Goal: Task Accomplishment & Management: Manage account settings

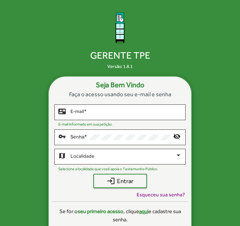
scroll to position [1, 0]
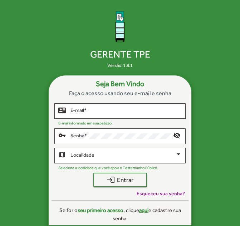
click at [100, 111] on input "E-mail *" at bounding box center [125, 111] width 111 height 6
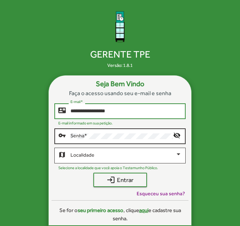
type input "**********"
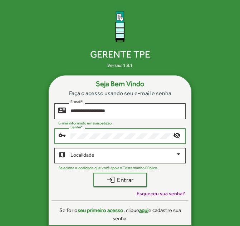
click at [179, 155] on div at bounding box center [178, 154] width 4 height 2
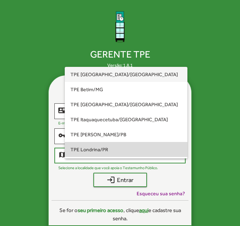
click at [134, 153] on span "TPE Londrina/PR" at bounding box center [125, 149] width 111 height 15
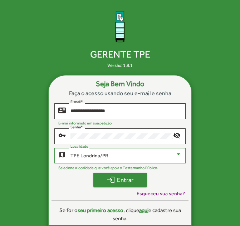
click at [126, 183] on span "login Entrar" at bounding box center [120, 179] width 41 height 13
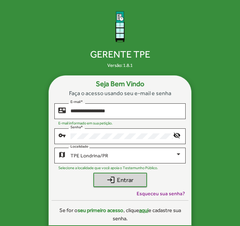
click at [106, 211] on strong "seu primeiro acesso" at bounding box center [100, 210] width 46 height 6
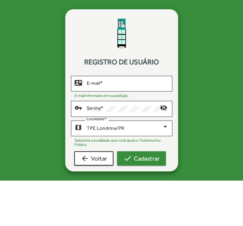
type input "**********"
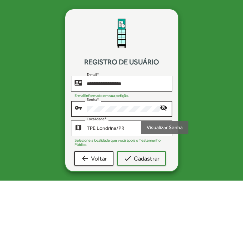
click at [163, 108] on mat-icon "visibility_off" at bounding box center [164, 108] width 9 height 9
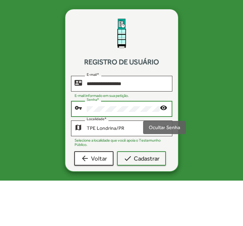
click at [163, 108] on mat-icon "visibility" at bounding box center [164, 108] width 9 height 9
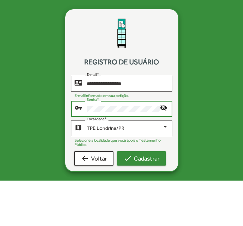
click at [155, 160] on span "check Cadastrar" at bounding box center [142, 158] width 36 height 13
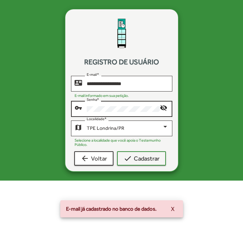
click at [176, 208] on button "X" at bounding box center [172, 208] width 15 height 13
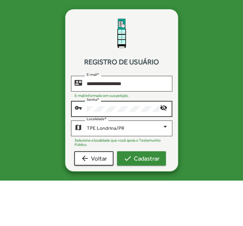
click at [149, 162] on span "check Cadastrar" at bounding box center [142, 158] width 36 height 13
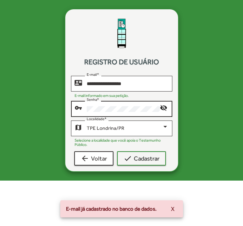
click at [175, 208] on button "X" at bounding box center [172, 208] width 15 height 13
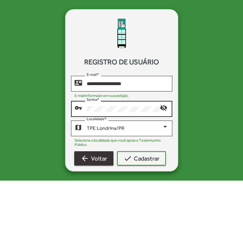
click at [101, 158] on span "arrow_back Voltar" at bounding box center [94, 158] width 26 height 13
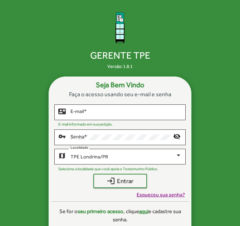
click at [163, 195] on span "Esqueceu sua senha?" at bounding box center [160, 194] width 48 height 7
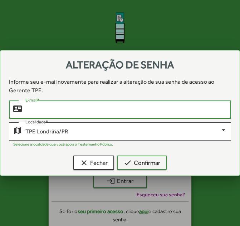
click at [205, 112] on input "E-mail *" at bounding box center [125, 109] width 201 height 6
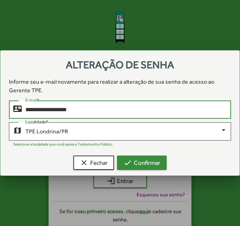
type input "**********"
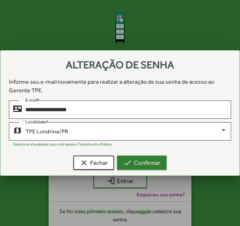
click at [146, 162] on span "check Confirmar" at bounding box center [141, 162] width 37 height 13
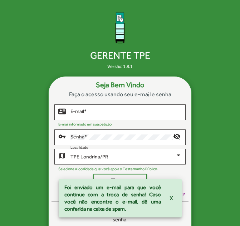
click at [171, 197] on span "X" at bounding box center [171, 197] width 4 height 13
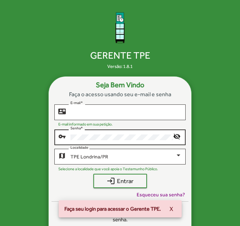
type input "**********"
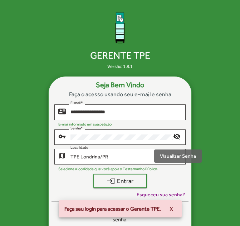
click at [179, 136] on mat-icon "visibility_off" at bounding box center [177, 136] width 9 height 9
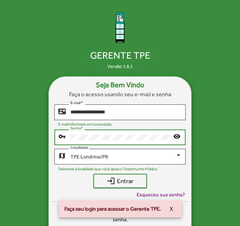
click at [8, 137] on div "**********" at bounding box center [120, 113] width 240 height 227
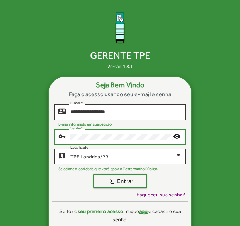
click at [93, 173] on button "login Entrar" at bounding box center [120, 180] width 54 height 14
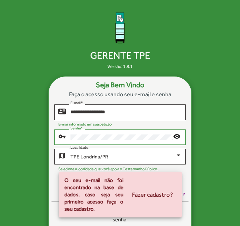
click at [223, 118] on div "**********" at bounding box center [120, 113] width 240 height 227
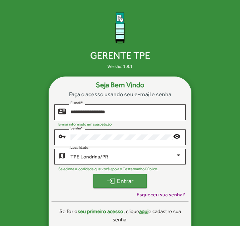
click at [134, 182] on span "login Entrar" at bounding box center [120, 180] width 41 height 13
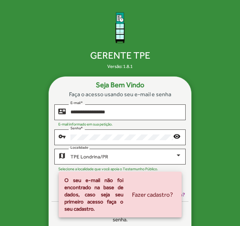
click at [208, 137] on div "**********" at bounding box center [120, 113] width 240 height 227
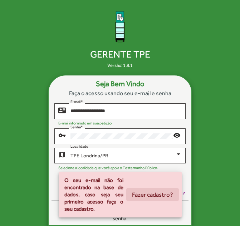
click at [145, 198] on span "Fazer cadastro?" at bounding box center [152, 194] width 41 height 13
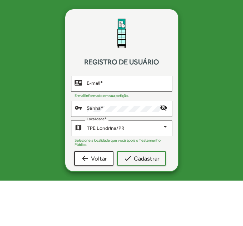
type input "**********"
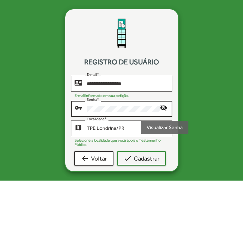
click at [167, 108] on mat-icon "visibility_off" at bounding box center [164, 108] width 9 height 9
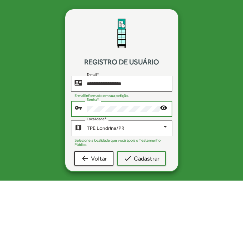
click at [117, 151] on button "check Cadastrar" at bounding box center [141, 158] width 49 height 14
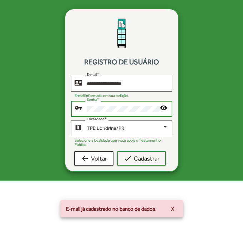
click at [202, 108] on div "**********" at bounding box center [121, 90] width 243 height 180
click at [5, 110] on div "**********" at bounding box center [121, 90] width 243 height 180
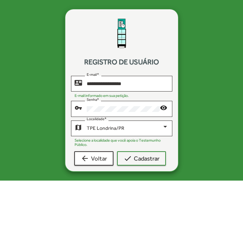
click at [211, 105] on div "**********" at bounding box center [121, 90] width 243 height 180
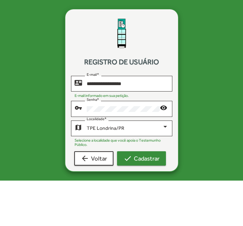
click at [148, 160] on span "check Cadastrar" at bounding box center [142, 158] width 36 height 13
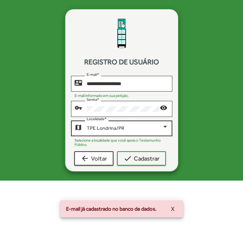
click at [167, 129] on div at bounding box center [165, 127] width 6 height 6
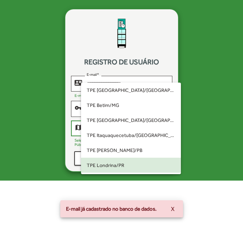
scroll to position [37, 0]
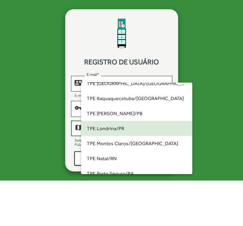
click at [128, 130] on span "TPE Londrina/PR" at bounding box center [137, 128] width 100 height 15
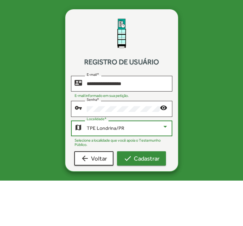
click at [148, 160] on span "check Cadastrar" at bounding box center [142, 158] width 36 height 13
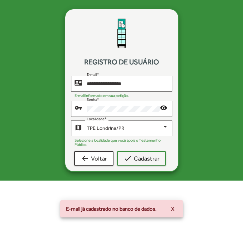
click at [171, 209] on span "X" at bounding box center [173, 208] width 4 height 13
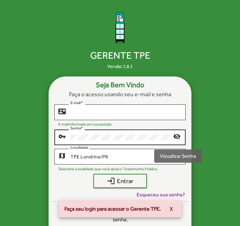
type input "**********"
click at [175, 133] on mat-icon "visibility_off" at bounding box center [177, 136] width 9 height 9
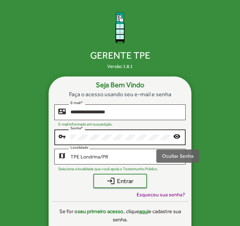
click at [178, 137] on mat-icon "visibility" at bounding box center [177, 136] width 9 height 9
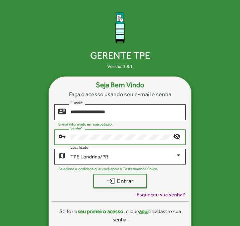
click at [0, 135] on html "**********" at bounding box center [120, 113] width 240 height 227
click at [213, 143] on div "**********" at bounding box center [120, 113] width 240 height 227
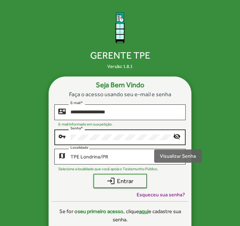
click at [176, 138] on mat-icon "visibility_off" at bounding box center [177, 136] width 9 height 9
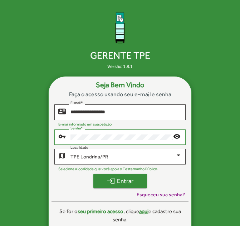
click at [126, 182] on span "login Entrar" at bounding box center [120, 180] width 41 height 13
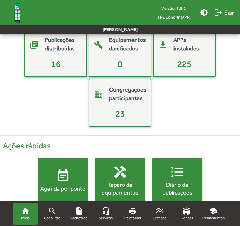
scroll to position [110, 0]
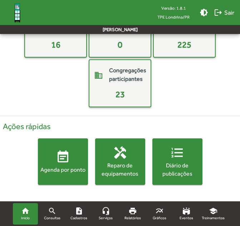
click at [17, 13] on img at bounding box center [17, 12] width 23 height 23
click at [22, 218] on span "Início" at bounding box center [25, 218] width 9 height 6
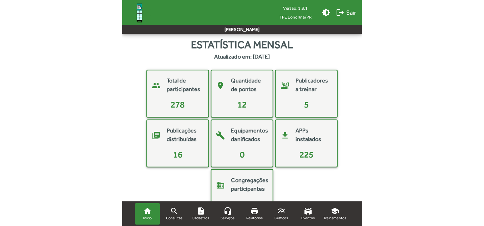
scroll to position [36, 0]
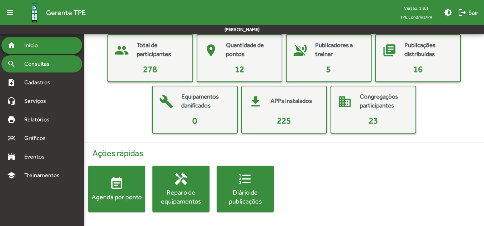
click at [36, 65] on span "Consultas" at bounding box center [39, 64] width 39 height 9
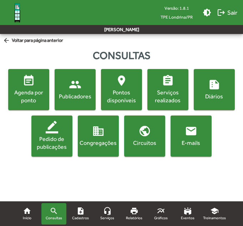
click at [100, 138] on span "domain Congregações" at bounding box center [98, 136] width 38 height 22
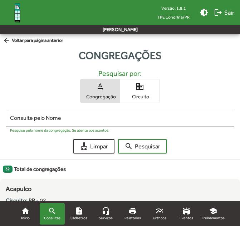
click at [136, 95] on span "Circuito" at bounding box center [140, 96] width 36 height 6
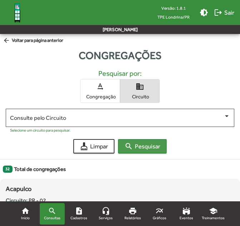
click at [149, 149] on span "search Pesquisar" at bounding box center [142, 146] width 36 height 13
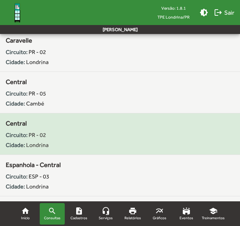
scroll to position [357, 0]
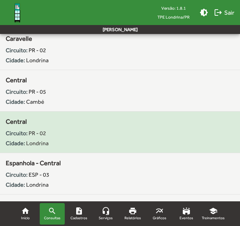
click at [113, 130] on div "Circuito: PR - 02" at bounding box center [120, 133] width 228 height 9
click at [115, 132] on div "Circuito: PR - 02" at bounding box center [120, 133] width 228 height 9
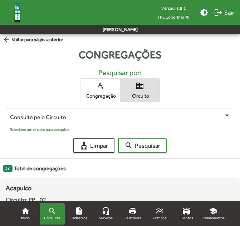
scroll to position [0, 0]
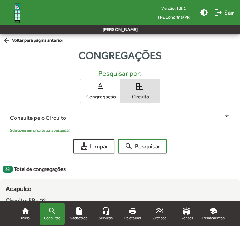
click at [107, 98] on span "Congregação" at bounding box center [100, 96] width 36 height 6
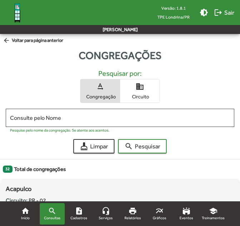
scroll to position [36, 0]
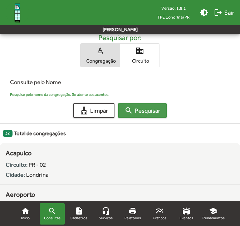
click at [143, 114] on span "search Pesquisar" at bounding box center [142, 110] width 36 height 13
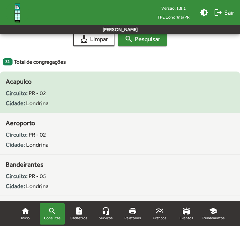
scroll to position [0, 0]
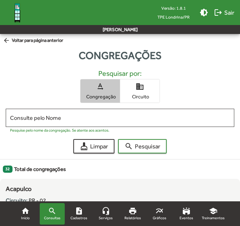
click at [102, 93] on span "Congregação" at bounding box center [100, 96] width 36 height 6
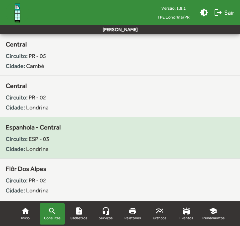
scroll to position [321, 0]
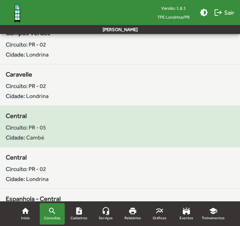
click at [106, 127] on div "Circuito: PR - 05" at bounding box center [120, 127] width 228 height 9
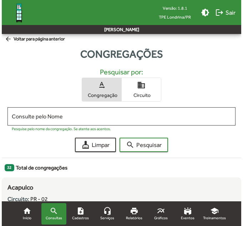
scroll to position [0, 0]
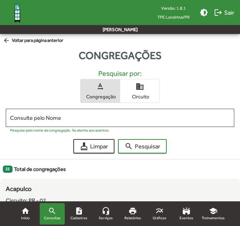
click at [7, 40] on mat-icon "arrow_back" at bounding box center [7, 41] width 9 height 8
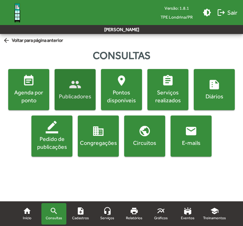
click at [70, 86] on mat-icon "people" at bounding box center [75, 84] width 12 height 12
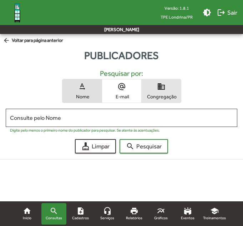
click at [166, 88] on span "domain Congregação" at bounding box center [161, 90] width 39 height 23
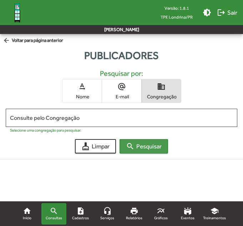
click at [153, 147] on span "search Pesquisar" at bounding box center [144, 146] width 36 height 13
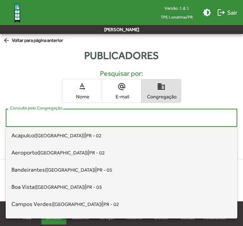
click at [119, 115] on input "Consulte pelo Congregação" at bounding box center [121, 118] width 223 height 6
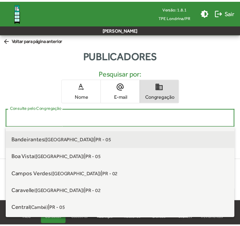
scroll to position [71, 0]
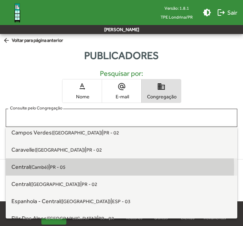
click at [39, 167] on small "(Cambé)" at bounding box center [39, 167] width 19 height 6
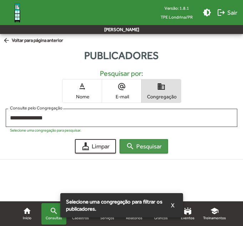
click at [150, 148] on span "search Pesquisar" at bounding box center [144, 146] width 36 height 13
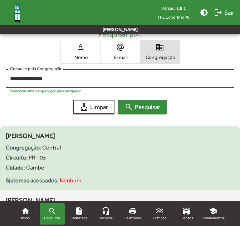
scroll to position [0, 0]
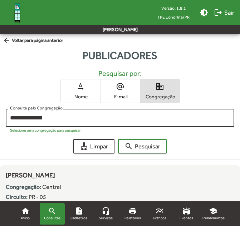
click at [113, 116] on input "**********" at bounding box center [120, 118] width 220 height 6
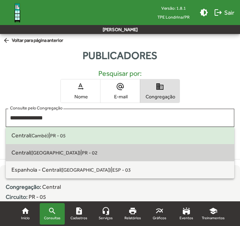
click at [73, 152] on span "Central ([GEOGRAPHIC_DATA]) | PR - 02" at bounding box center [119, 152] width 217 height 17
type input "**********"
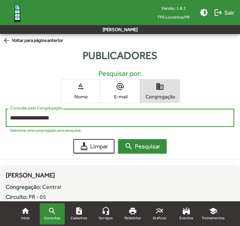
click at [153, 146] on span "search Pesquisar" at bounding box center [142, 146] width 36 height 13
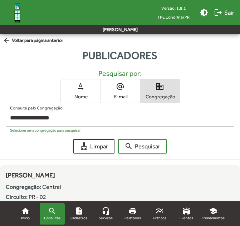
scroll to position [36, 0]
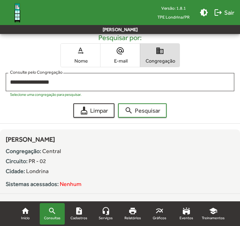
click at [87, 65] on span "text_rotation_none Nome" at bounding box center [80, 55] width 39 height 23
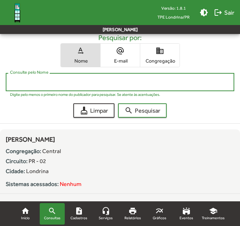
click at [88, 80] on input "Consulte pelo Nome" at bounding box center [120, 82] width 220 height 6
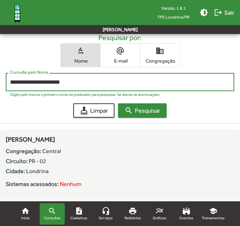
type input "**********"
click at [143, 111] on span "search Pesquisar" at bounding box center [142, 110] width 36 height 13
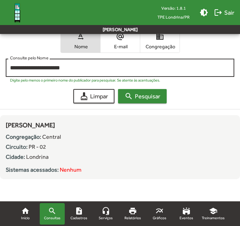
scroll to position [53, 0]
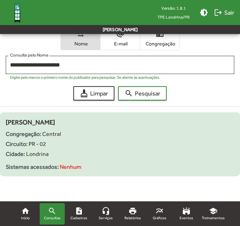
click at [61, 150] on div "Cidade: [GEOGRAPHIC_DATA]" at bounding box center [120, 154] width 228 height 9
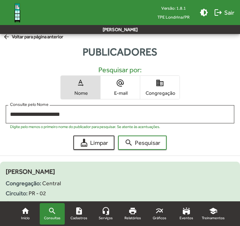
scroll to position [0, 0]
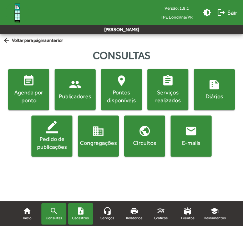
click at [80, 210] on mat-icon "note_add" at bounding box center [80, 210] width 9 height 9
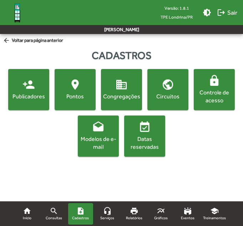
click at [32, 96] on div "Publicadores" at bounding box center [29, 96] width 38 height 8
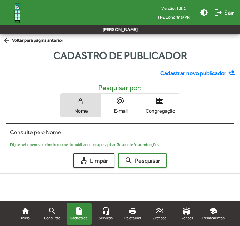
click at [81, 131] on input "Consulte pelo Nome" at bounding box center [120, 132] width 220 height 6
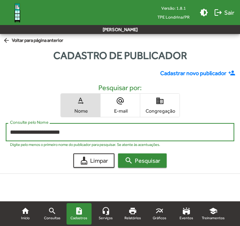
type input "**********"
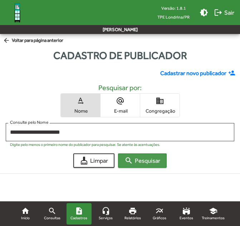
click at [150, 161] on span "search Pesquisar" at bounding box center [142, 160] width 36 height 13
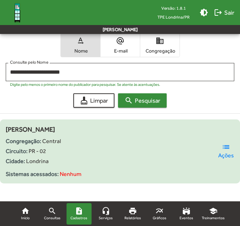
scroll to position [67, 0]
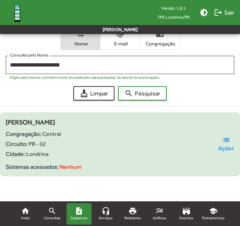
click at [225, 139] on mat-icon "list" at bounding box center [225, 139] width 9 height 9
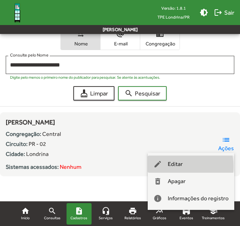
click at [178, 166] on span "Editar" at bounding box center [174, 163] width 15 height 17
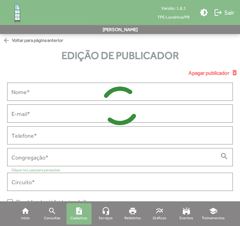
type input "**********"
type input "*******"
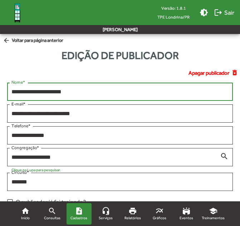
click at [35, 91] on input "**********" at bounding box center [119, 92] width 217 height 6
click at [4, 41] on mat-icon "arrow_back" at bounding box center [7, 41] width 9 height 8
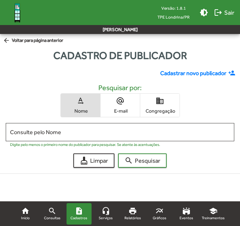
click at [4, 41] on mat-icon "arrow_back" at bounding box center [7, 41] width 9 height 8
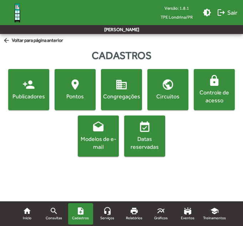
click at [4, 41] on mat-icon "arrow_back" at bounding box center [7, 41] width 9 height 8
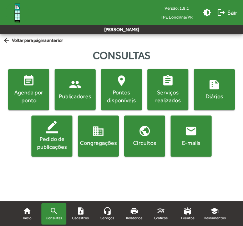
click at [9, 41] on mat-icon "arrow_back" at bounding box center [7, 41] width 9 height 8
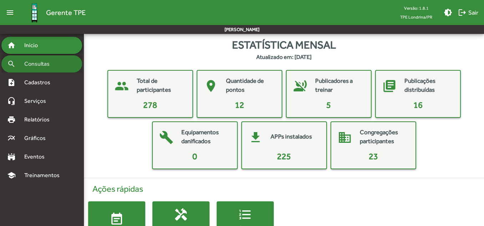
click at [36, 62] on span "Consultas" at bounding box center [39, 64] width 39 height 9
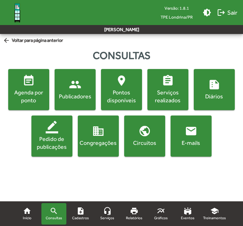
click at [5, 42] on mat-icon "arrow_back" at bounding box center [7, 41] width 9 height 8
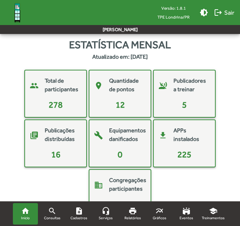
click at [25, 220] on span "Início" at bounding box center [25, 218] width 9 height 6
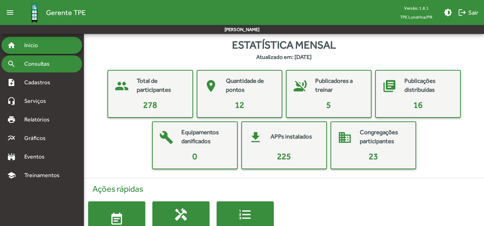
click at [37, 67] on span "Consultas" at bounding box center [39, 64] width 39 height 9
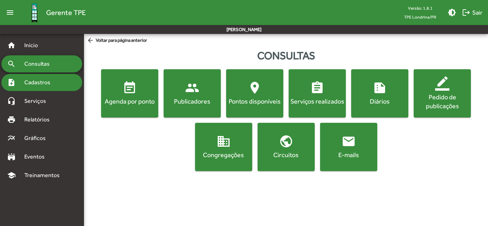
click at [31, 83] on span "Cadastros" at bounding box center [40, 82] width 40 height 9
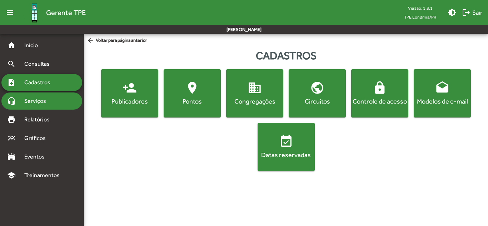
click at [29, 103] on span "Serviços" at bounding box center [38, 101] width 36 height 9
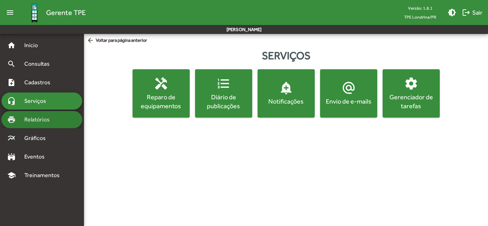
click at [31, 120] on span "Relatórios" at bounding box center [39, 119] width 39 height 9
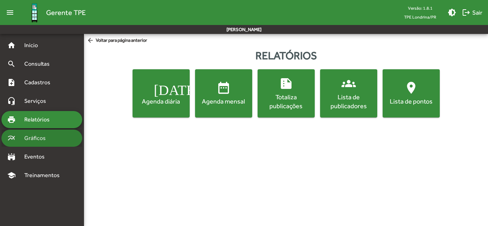
click at [32, 140] on span "Gráficos" at bounding box center [37, 138] width 35 height 9
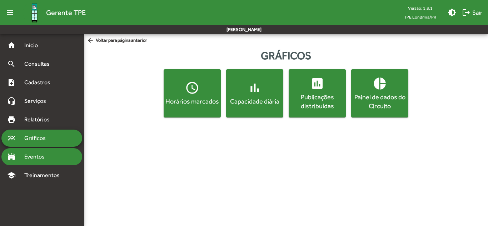
click at [31, 158] on span "Eventos" at bounding box center [37, 156] width 34 height 9
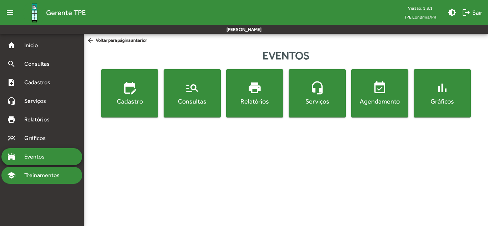
click at [36, 175] on span "Treinamentos" at bounding box center [44, 175] width 48 height 9
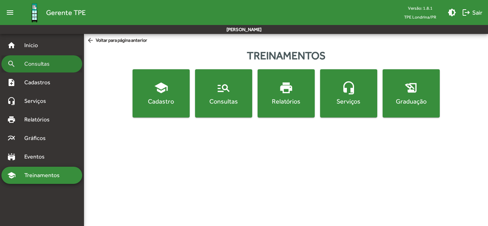
click at [39, 64] on span "Consultas" at bounding box center [39, 64] width 39 height 9
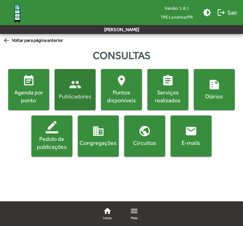
click at [77, 92] on span "people Publicadores" at bounding box center [75, 89] width 38 height 22
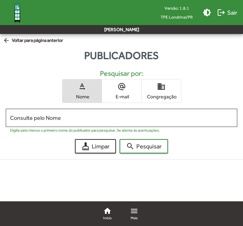
click at [5, 41] on mat-icon "arrow_back" at bounding box center [7, 41] width 9 height 8
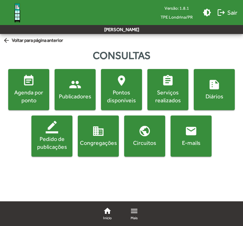
click at [4, 40] on mat-icon "arrow_back" at bounding box center [7, 41] width 9 height 8
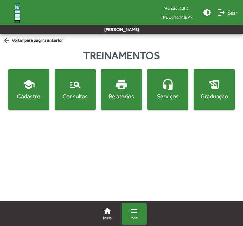
click at [137, 212] on mat-icon "menu" at bounding box center [134, 210] width 9 height 9
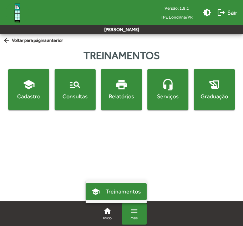
click at [117, 147] on div at bounding box center [121, 113] width 243 height 226
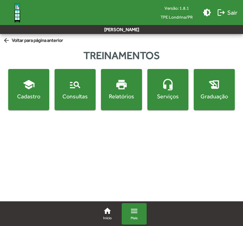
click at [31, 91] on span "school Cadastro" at bounding box center [29, 89] width 38 height 22
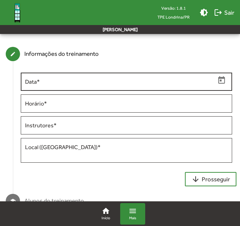
scroll to position [15, 0]
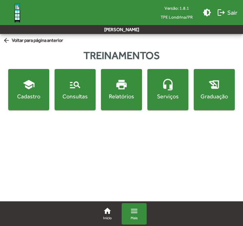
click at [2, 41] on mat-sidenav-content "arrow_back Voltar para página anterior Treinamentos school Cadastro manage_sear…" at bounding box center [121, 75] width 243 height 82
click at [6, 41] on mat-icon "arrow_back" at bounding box center [7, 41] width 9 height 8
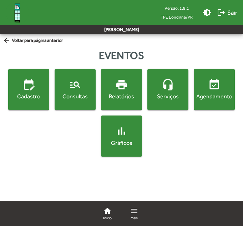
click at [6, 41] on mat-icon "arrow_back" at bounding box center [7, 41] width 9 height 8
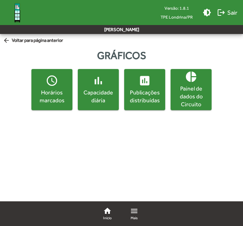
click at [6, 41] on mat-icon "arrow_back" at bounding box center [7, 41] width 9 height 8
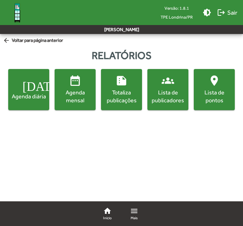
click at [6, 41] on mat-icon "arrow_back" at bounding box center [7, 41] width 9 height 8
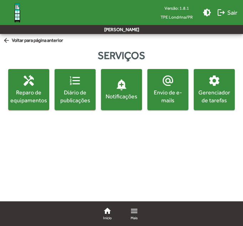
click at [6, 41] on mat-icon "arrow_back" at bounding box center [7, 41] width 9 height 8
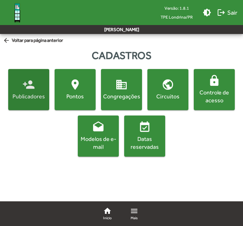
click at [29, 89] on mat-icon "person_add" at bounding box center [28, 84] width 12 height 12
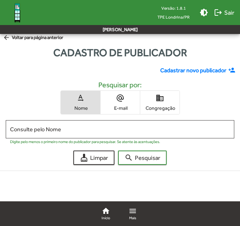
scroll to position [3, 0]
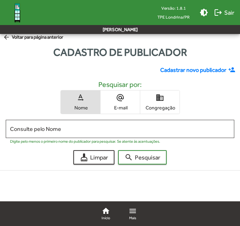
click at [179, 71] on span "Cadastrar novo publicador" at bounding box center [193, 70] width 66 height 9
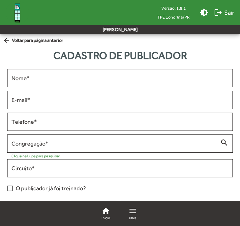
click at [6, 39] on mat-icon "arrow_back" at bounding box center [7, 41] width 9 height 8
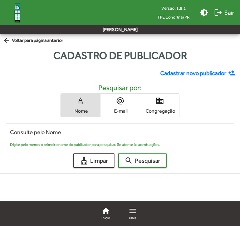
click at [6, 39] on mat-icon "arrow_back" at bounding box center [7, 41] width 9 height 8
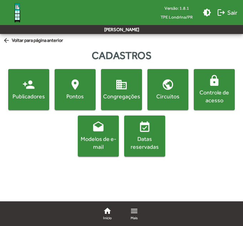
click at [29, 89] on mat-icon "person_add" at bounding box center [28, 84] width 12 height 12
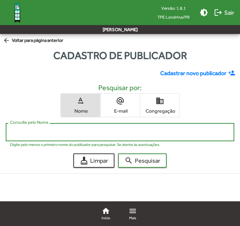
click at [79, 134] on input "Consulte pelo Nome" at bounding box center [120, 132] width 220 height 6
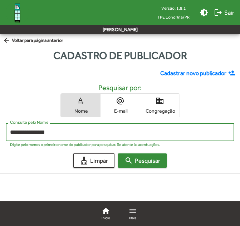
type input "**********"
click at [149, 162] on span "search Pesquisar" at bounding box center [142, 160] width 36 height 13
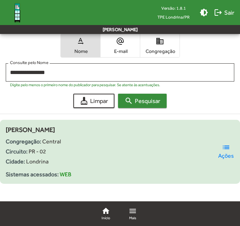
scroll to position [67, 0]
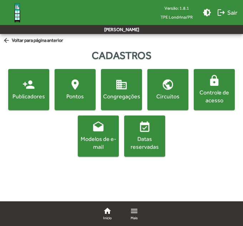
click at [29, 98] on div "Publicadores" at bounding box center [29, 96] width 38 height 8
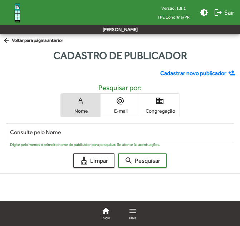
scroll to position [3, 0]
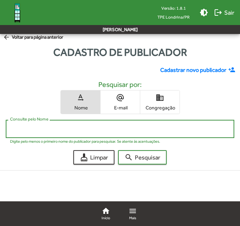
click at [46, 126] on input "Consulte pelo Nome" at bounding box center [120, 129] width 220 height 6
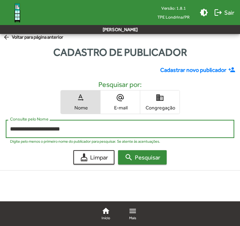
type input "**********"
click at [155, 159] on span "search Pesquisar" at bounding box center [142, 157] width 36 height 13
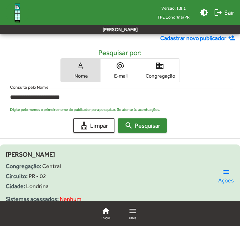
scroll to position [67, 0]
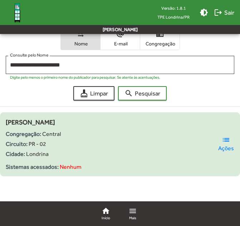
click at [226, 141] on mat-icon "list" at bounding box center [225, 139] width 9 height 9
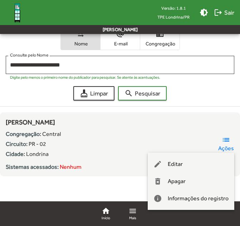
click at [217, 121] on div at bounding box center [120, 113] width 240 height 226
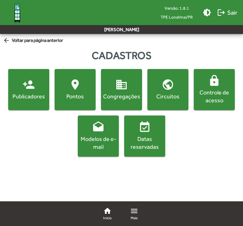
click at [34, 87] on mat-icon "person_add" at bounding box center [28, 84] width 12 height 12
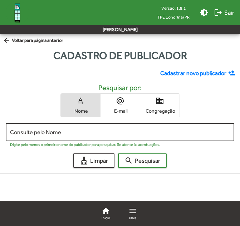
click at [96, 135] on div "Consulte pelo Nome" at bounding box center [120, 131] width 220 height 20
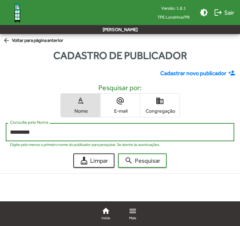
type input "********"
click at [118, 153] on button "search Pesquisar" at bounding box center [142, 160] width 49 height 14
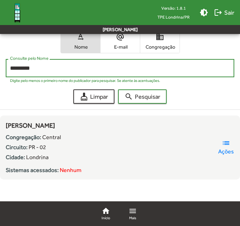
scroll to position [67, 0]
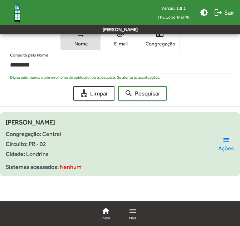
click at [230, 143] on span "list Ações" at bounding box center [225, 143] width 16 height 17
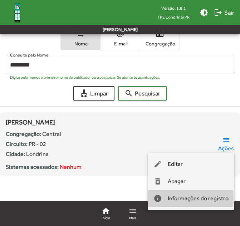
click at [183, 198] on span "Informações do registro" at bounding box center [197, 198] width 61 height 17
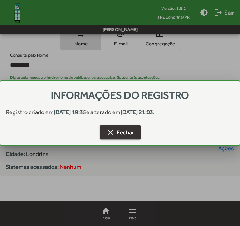
click at [133, 135] on span "clear Fechar" at bounding box center [120, 132] width 28 height 13
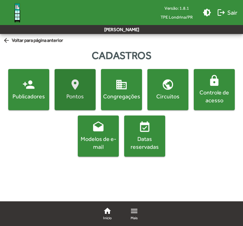
click at [69, 86] on mat-icon "location_on" at bounding box center [75, 84] width 12 height 12
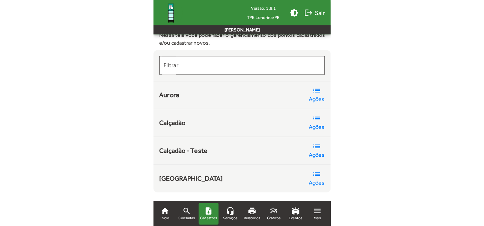
scroll to position [51, 0]
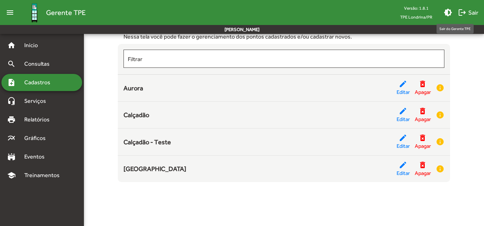
click at [243, 11] on span "logout Sair" at bounding box center [468, 12] width 20 height 13
